Goal: Transaction & Acquisition: Purchase product/service

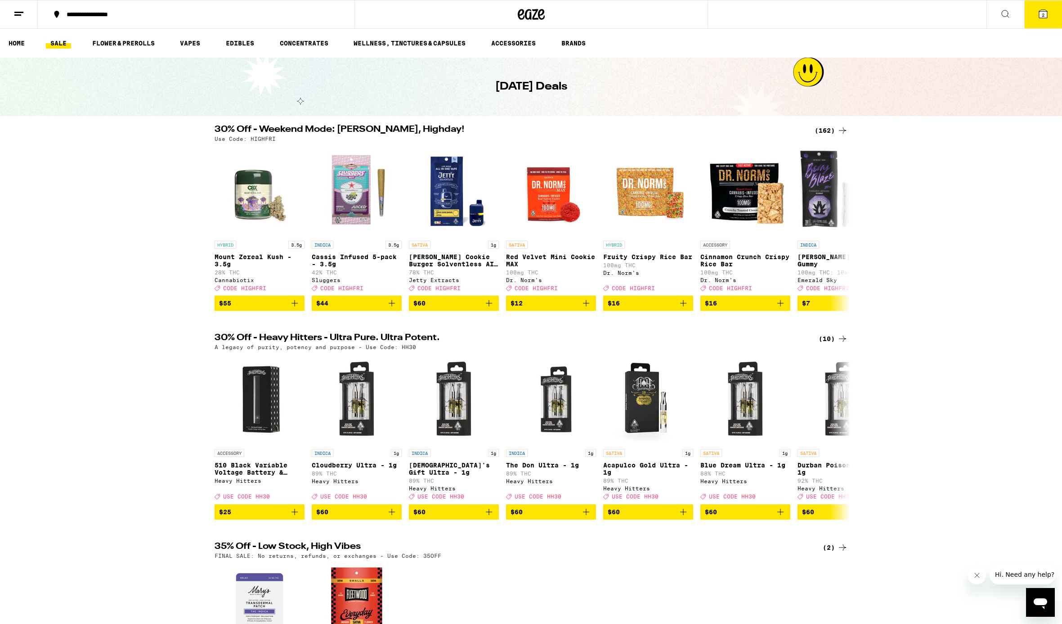
click at [829, 133] on div "(162)" at bounding box center [830, 130] width 33 height 11
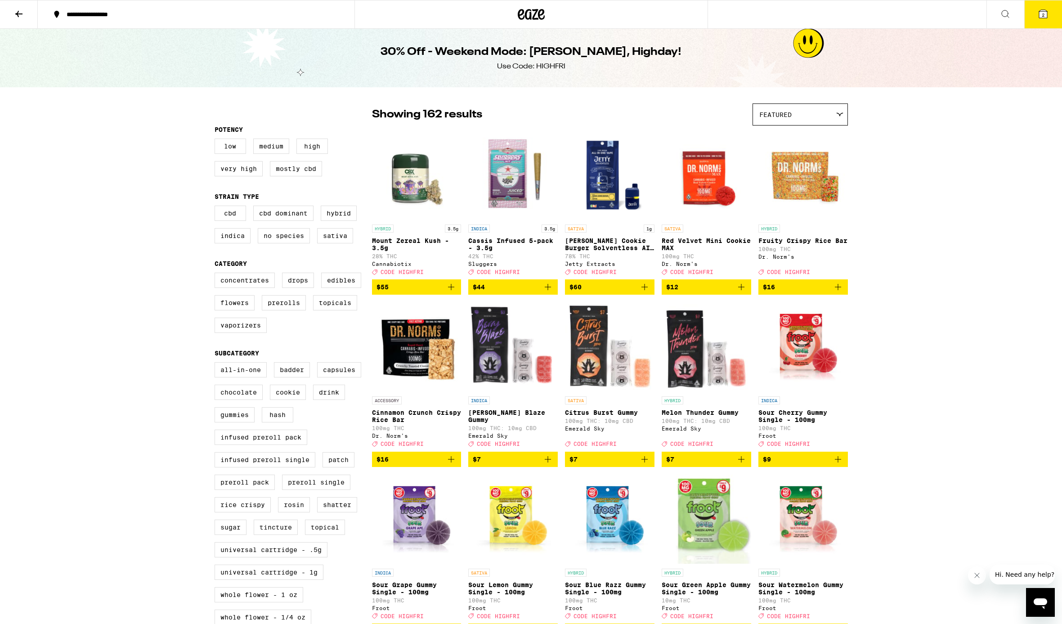
click at [1051, 15] on button "2" at bounding box center [1043, 14] width 38 height 28
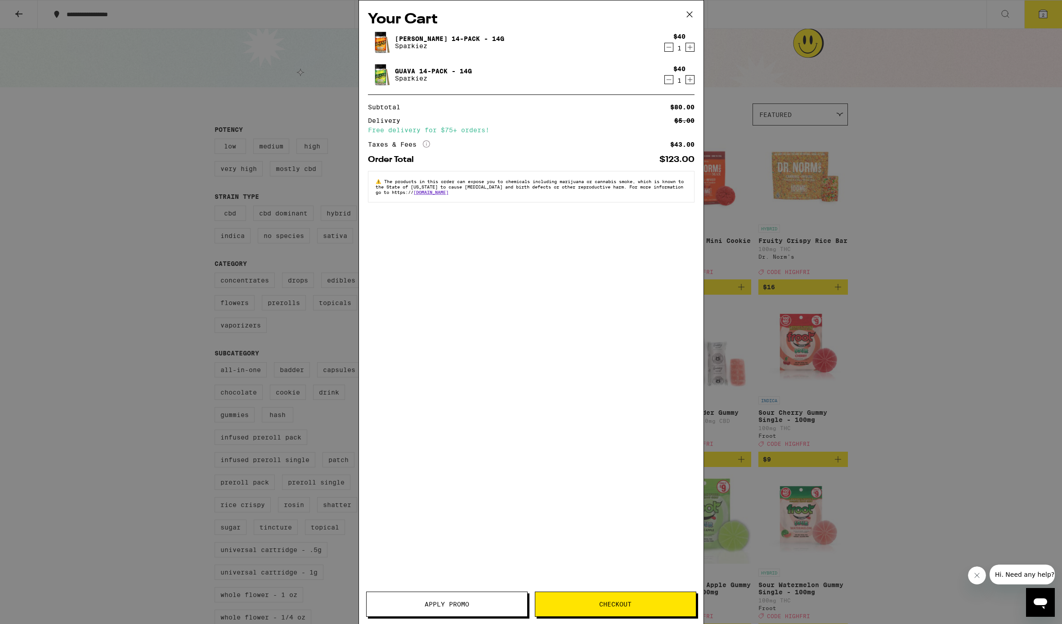
click at [670, 50] on icon "Decrement" at bounding box center [669, 47] width 8 height 11
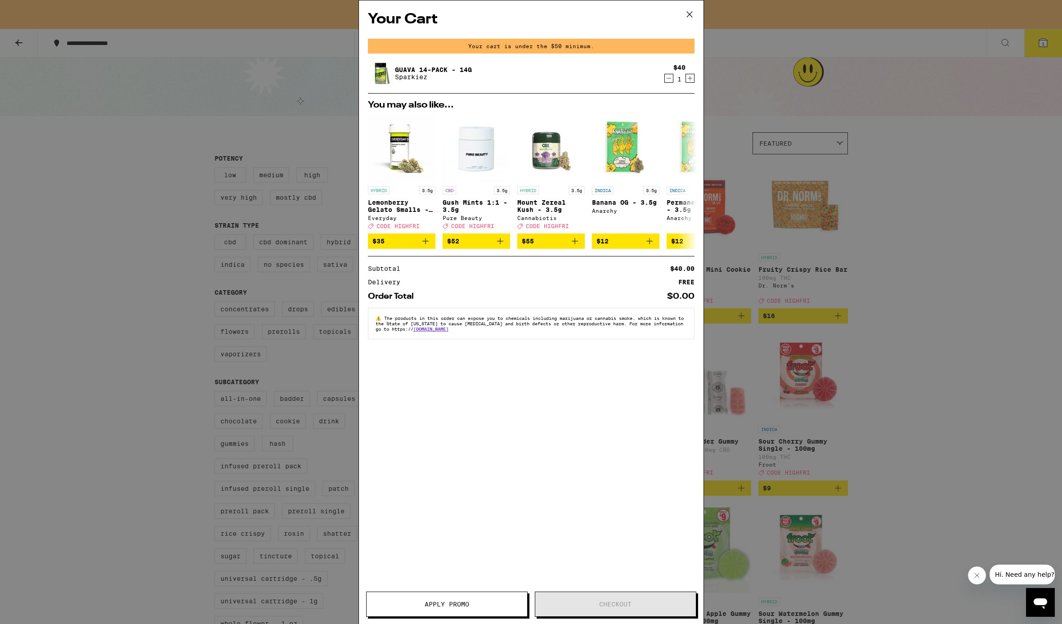
click at [691, 13] on icon at bounding box center [688, 14] width 5 height 5
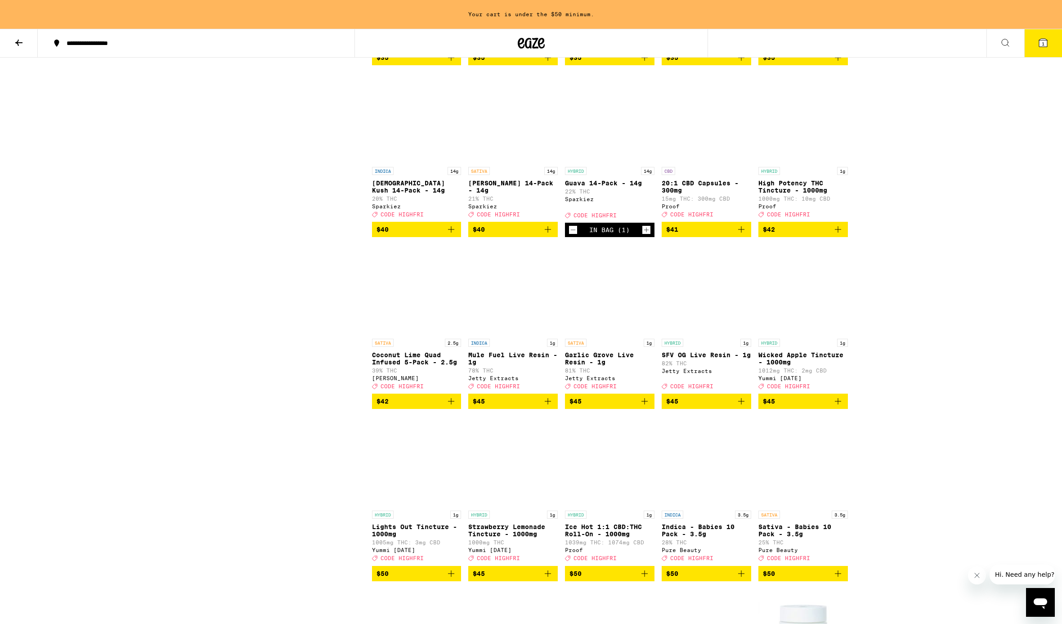
scroll to position [4514, 0]
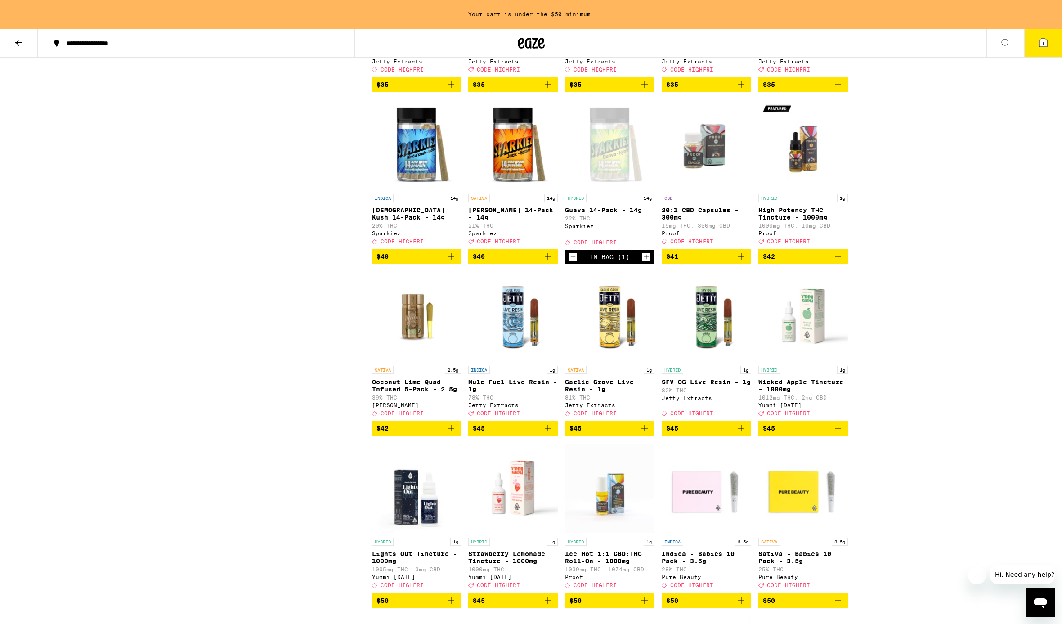
click at [636, 90] on span "$35" at bounding box center [609, 84] width 80 height 11
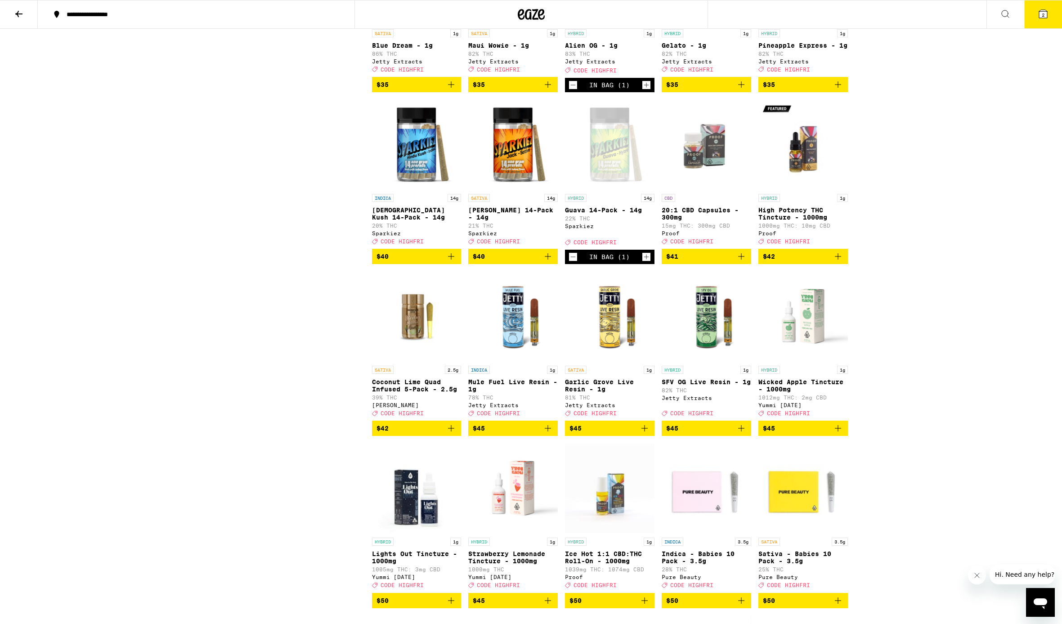
click at [1043, 12] on span "2" at bounding box center [1042, 14] width 3 height 5
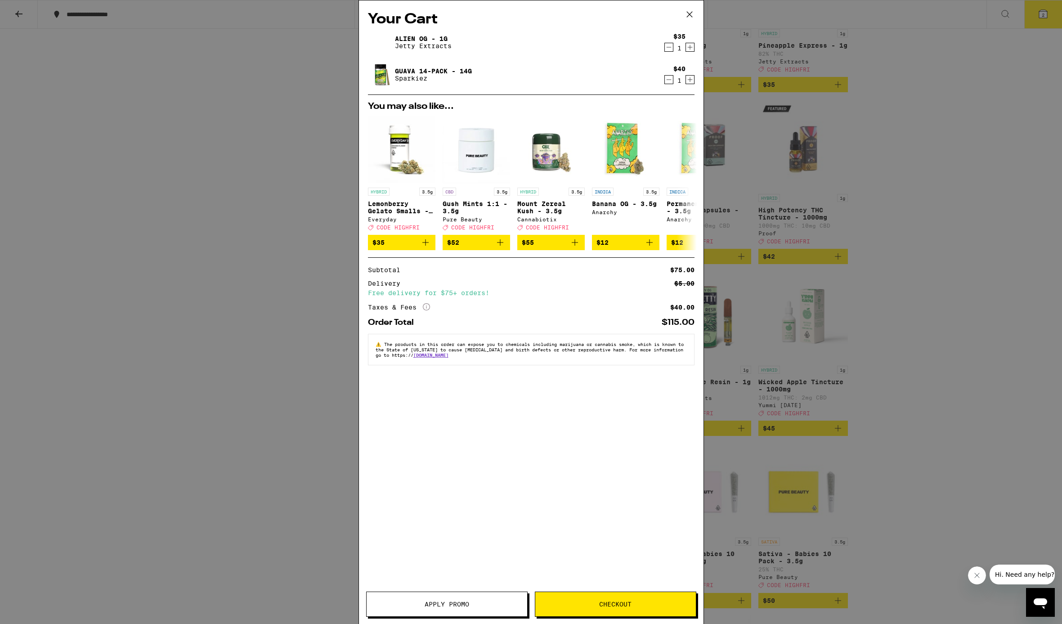
click at [467, 601] on span "Apply Promo" at bounding box center [447, 604] width 45 height 6
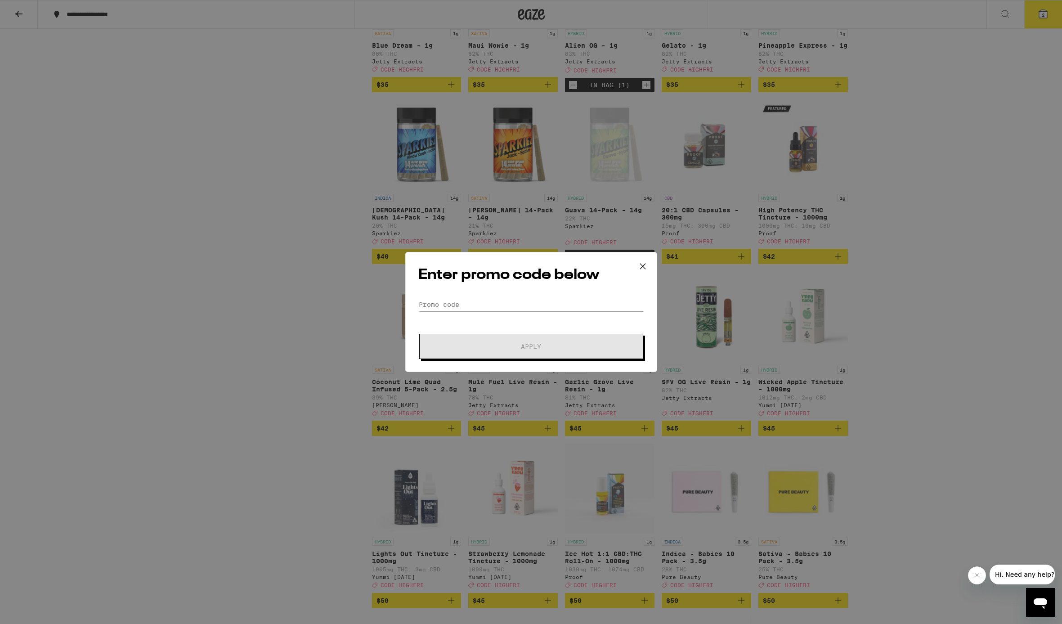
click at [503, 295] on div "Enter promo code below Promo Code Apply" at bounding box center [531, 312] width 252 height 120
click at [502, 300] on input "Promo Code" at bounding box center [531, 304] width 226 height 13
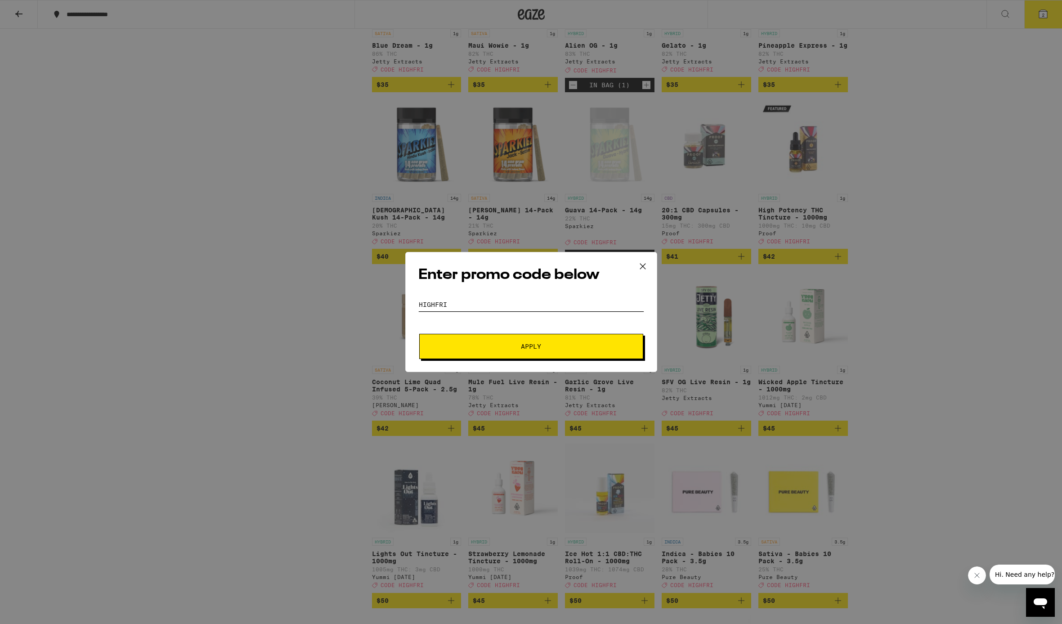
type input "HIGHFRI"
click at [517, 344] on span "Apply" at bounding box center [531, 346] width 162 height 6
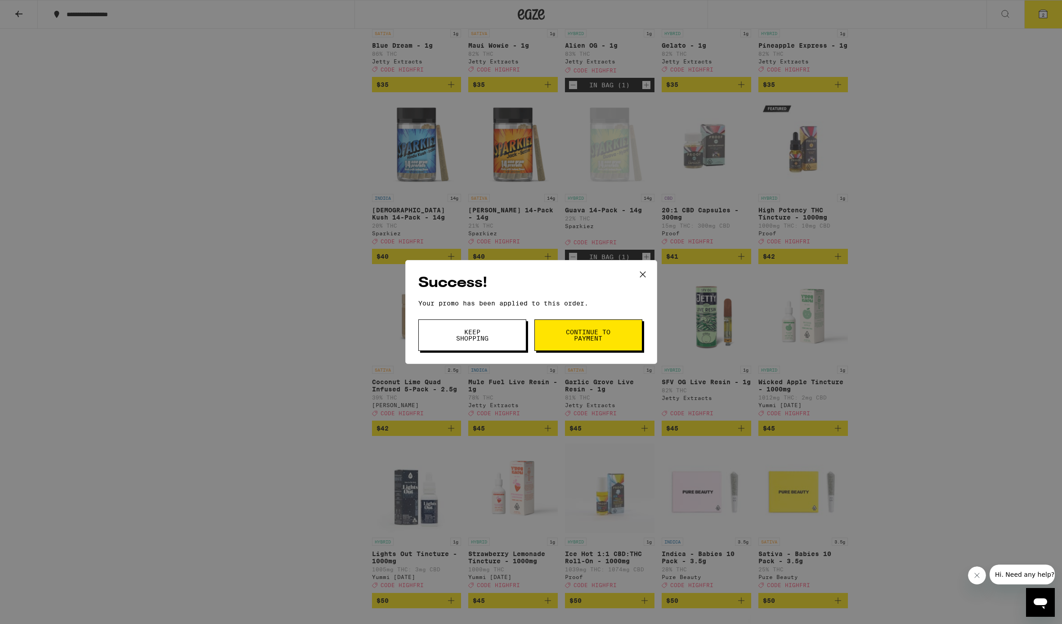
drag, startPoint x: 495, startPoint y: 332, endPoint x: 526, endPoint y: 322, distance: 33.0
click at [496, 331] on button "Keep Shopping" at bounding box center [472, 334] width 108 height 31
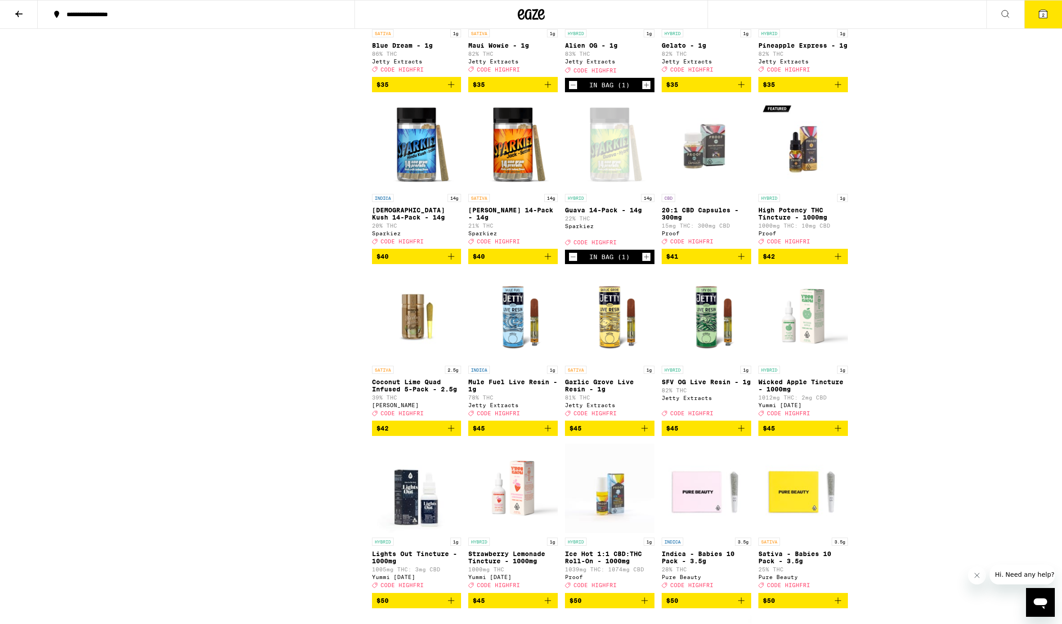
click at [1040, 18] on icon at bounding box center [1042, 14] width 11 height 11
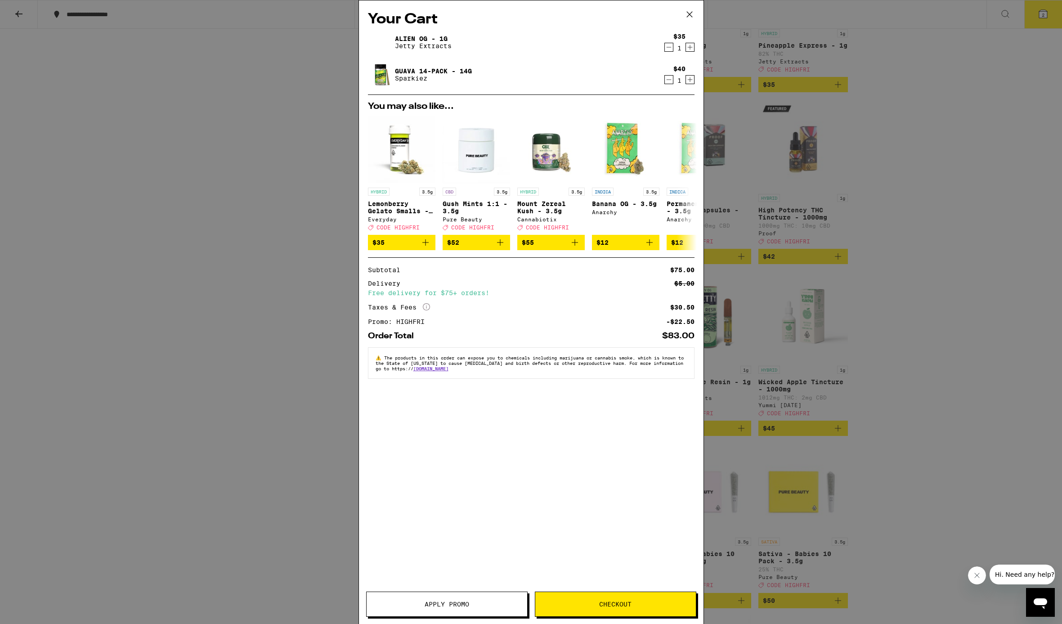
click at [690, 13] on icon at bounding box center [688, 14] width 5 height 5
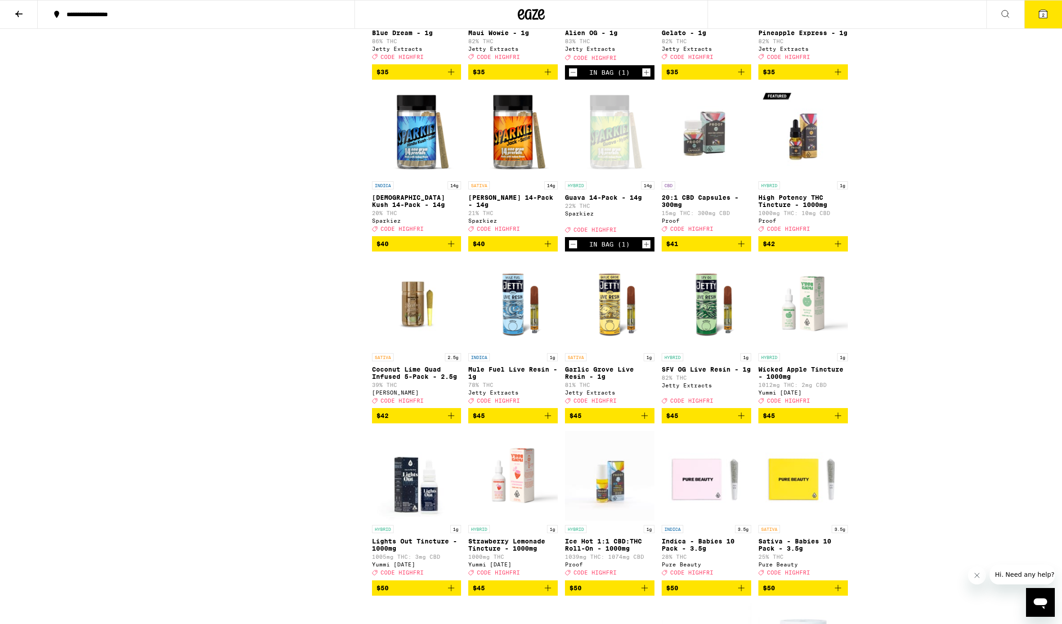
scroll to position [4499, 0]
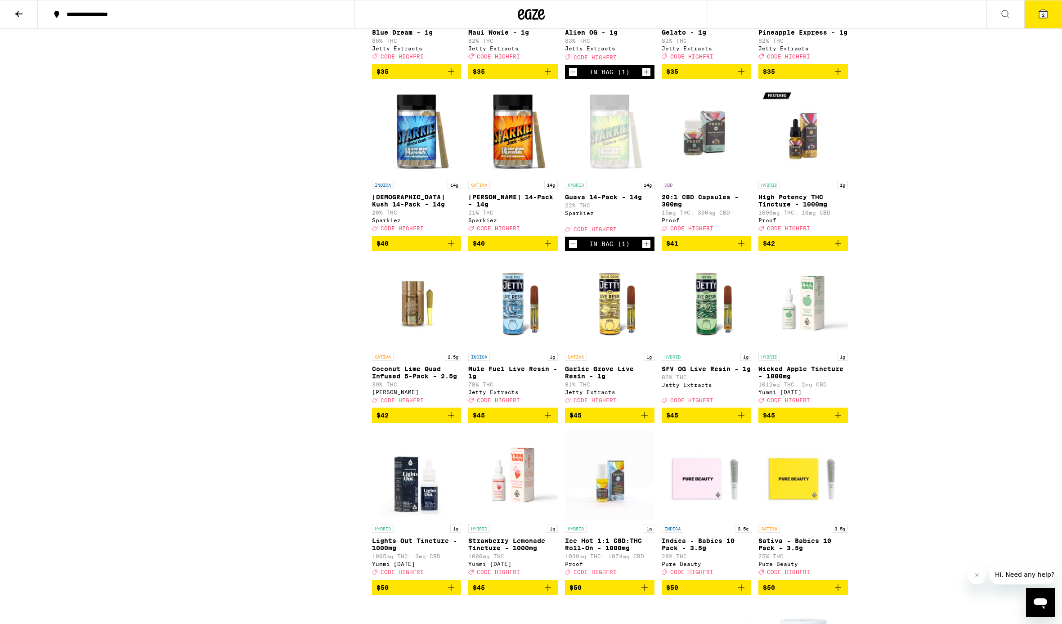
click at [1039, 11] on icon at bounding box center [1043, 14] width 8 height 8
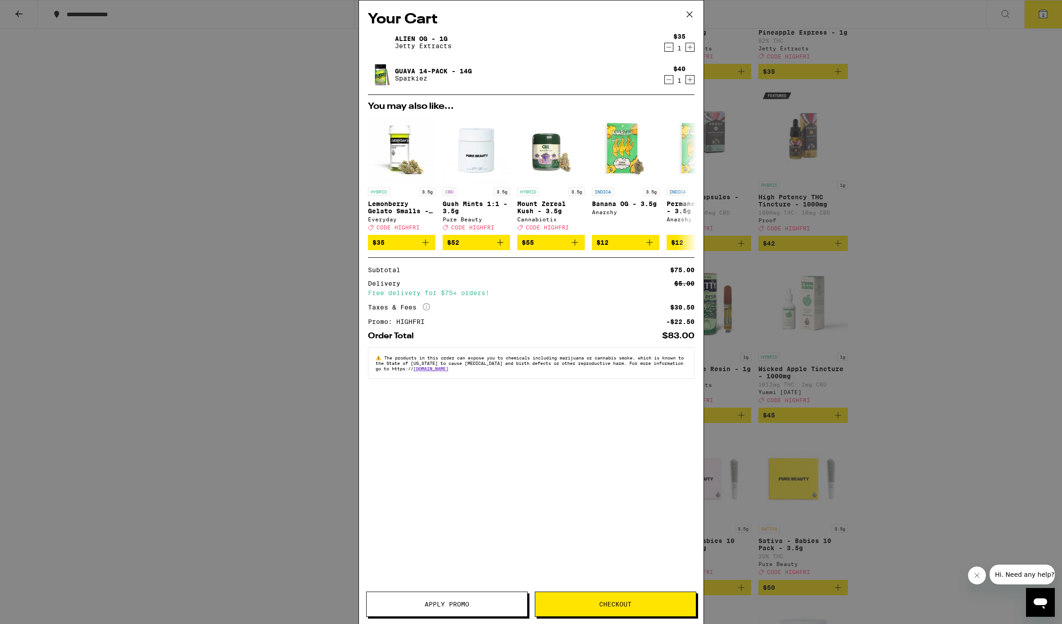
click at [928, 174] on div "Your Cart Alien OG - 1g Jetty Extracts $35 1 Guava 14-Pack - 14g Sparkiez $40 1…" at bounding box center [531, 312] width 1062 height 624
